Goal: Navigation & Orientation: Find specific page/section

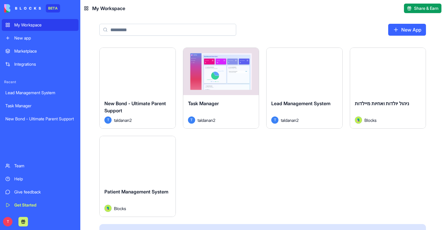
click at [156, 82] on div "Launch" at bounding box center [138, 71] width 76 height 47
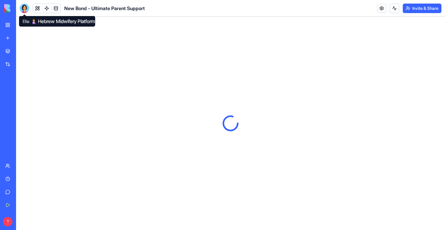
click at [26, 10] on div at bounding box center [25, 9] width 10 height 10
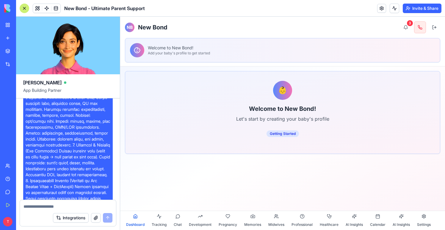
scroll to position [140, 0]
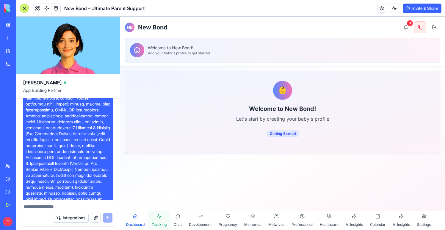
click at [157, 214] on button "Tracking" at bounding box center [159, 220] width 22 height 19
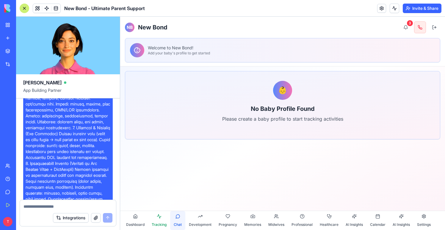
click at [177, 218] on button "Chat" at bounding box center [177, 220] width 15 height 19
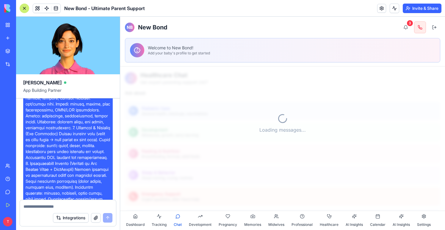
scroll to position [318, 0]
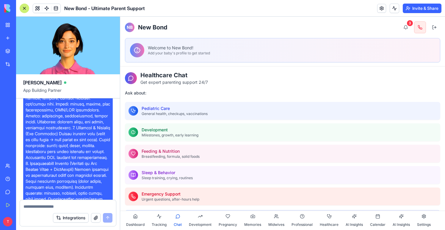
click at [4, 26] on link "My Workspace" at bounding box center [14, 25] width 24 height 12
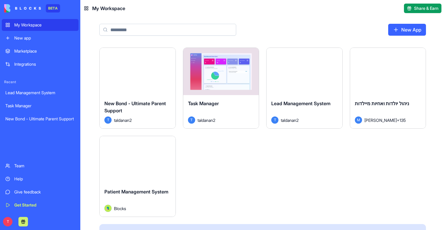
click at [319, 73] on button "Launch" at bounding box center [304, 72] width 45 height 12
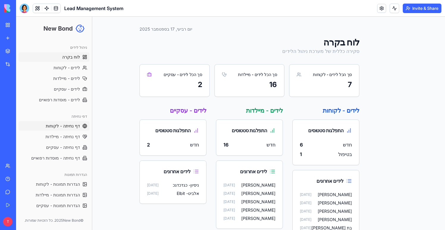
click at [66, 125] on span "דף נחיתה - לקוחות" at bounding box center [63, 126] width 34 height 6
click at [70, 69] on span "לידים - לקוחות" at bounding box center [67, 68] width 26 height 6
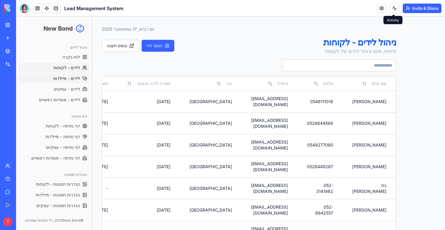
click at [74, 77] on span "לידים - מיילדות" at bounding box center [66, 79] width 27 height 6
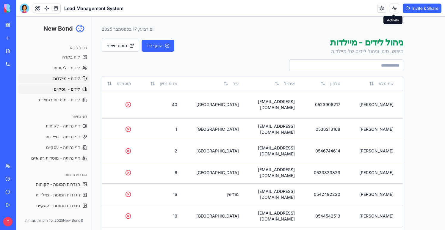
click at [72, 90] on span "לידים - עסקיים" at bounding box center [67, 89] width 26 height 6
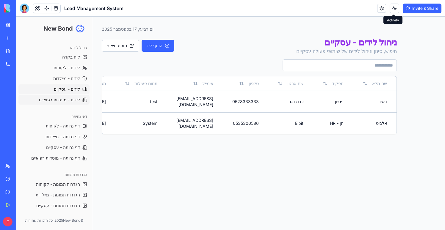
click at [71, 97] on span "לידים - מוסדות רפואיים" at bounding box center [59, 100] width 41 height 6
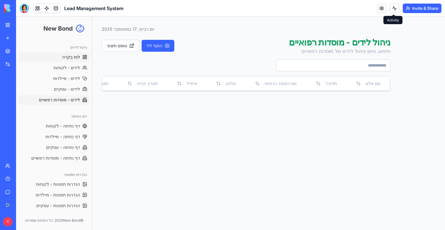
click at [72, 59] on span "לוח בקרה" at bounding box center [71, 57] width 18 height 6
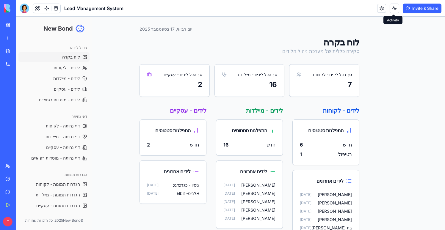
click at [421, 168] on div "New Bond ניהול לידים לוח בקרה לידים - לקוחות לידים - מיילדות לידים - עסקיים ליד…" at bounding box center [407, 132] width 76 height 231
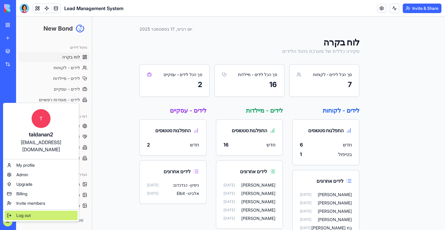
click at [26, 212] on div "Log out" at bounding box center [40, 216] width 73 height 10
